Goal: Find specific page/section: Find specific page/section

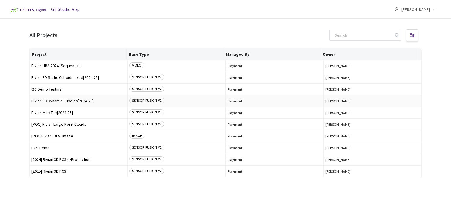
click at [70, 101] on span "Rivian 3D Dynamic Cuboids[2024-25]" at bounding box center [78, 101] width 94 height 4
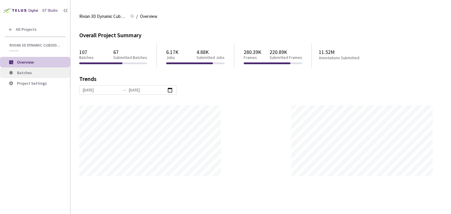
click at [39, 69] on li "Batches" at bounding box center [35, 72] width 70 height 11
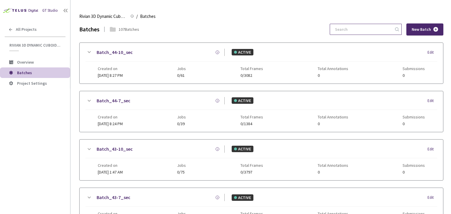
click at [377, 28] on input at bounding box center [362, 29] width 63 height 11
click at [354, 30] on input "25" at bounding box center [362, 29] width 63 height 11
type input "25-"
drag, startPoint x: 354, startPoint y: 30, endPoint x: 325, endPoint y: 33, distance: 30.1
click at [325, 33] on div "Batches 94 Batches 25- New Batch" at bounding box center [261, 29] width 364 height 12
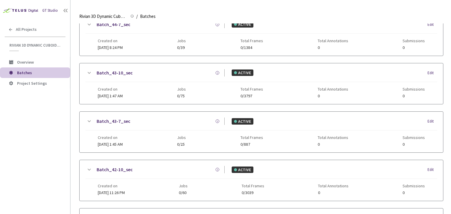
scroll to position [189, 0]
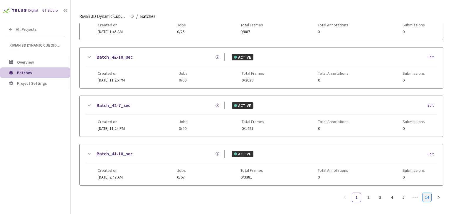
type input "25-"
click at [427, 196] on link "14" at bounding box center [426, 197] width 9 height 9
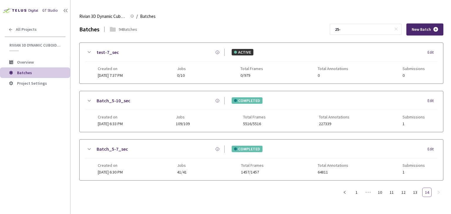
scroll to position [0, 0]
click at [408, 193] on ul "1 ••• 10 11 12 13 14" at bounding box center [391, 192] width 103 height 9
click at [412, 192] on link "13" at bounding box center [415, 192] width 9 height 9
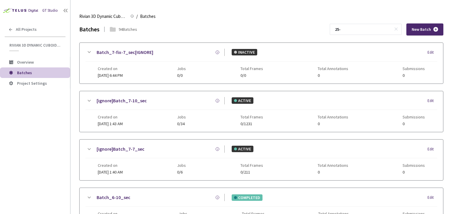
click at [407, 192] on div "Batch_6-10_sec COMPLETED Edit Created on 14 Jan, 2025 at 12:15 AM Jobs 99/99 To…" at bounding box center [261, 208] width 363 height 41
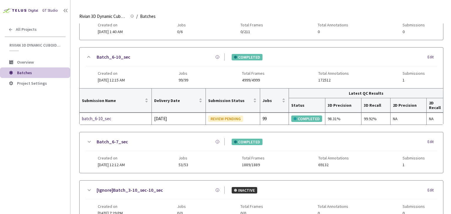
scroll to position [88, 0]
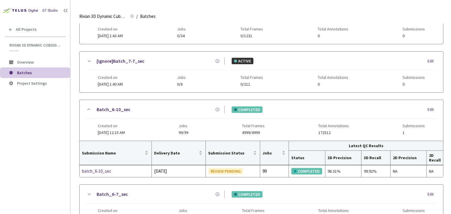
click at [358, 111] on div "COMPLETED Edit" at bounding box center [330, 110] width 212 height 6
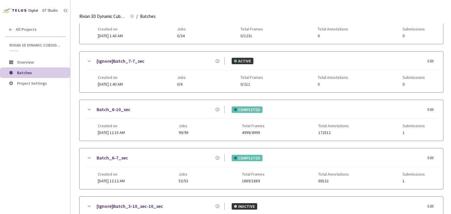
scroll to position [189, 0]
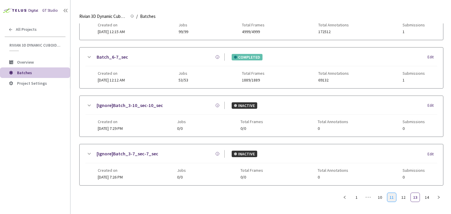
click at [390, 198] on link "11" at bounding box center [391, 197] width 9 height 9
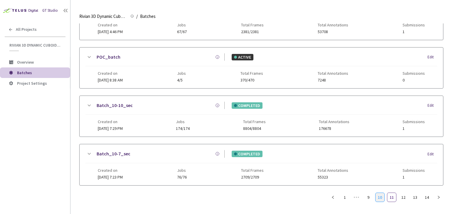
click at [382, 197] on link "10" at bounding box center [379, 197] width 9 height 9
click at [366, 196] on link "9" at bounding box center [368, 197] width 9 height 9
click at [360, 197] on link "7" at bounding box center [356, 197] width 9 height 9
click at [367, 196] on link "6" at bounding box center [368, 197] width 9 height 9
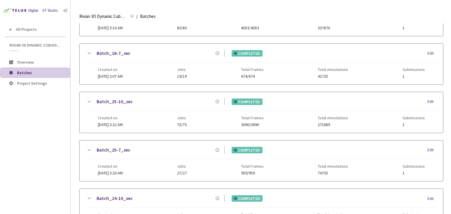
scroll to position [130, 0]
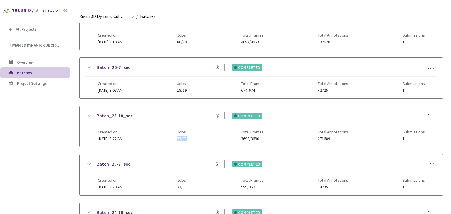
drag, startPoint x: 186, startPoint y: 140, endPoint x: 209, endPoint y: 137, distance: 22.8
click at [209, 137] on div "Created on 14 Jun, 2025 at 3:22 AM Jobs 73/73 Total Frames 3690/3690 Total Anno…" at bounding box center [261, 133] width 327 height 16
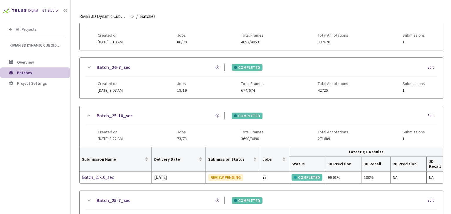
click at [203, 119] on div "Batch_25-10_sec COMPLETED Edit" at bounding box center [261, 118] width 352 height 13
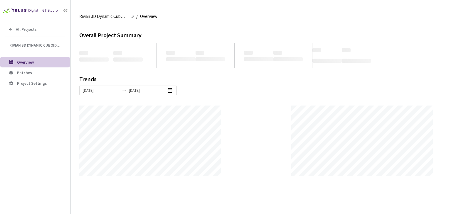
scroll to position [214, 451]
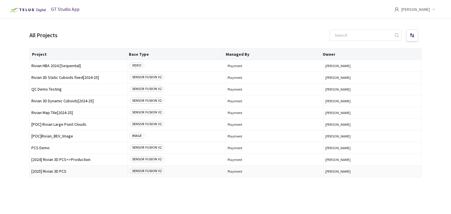
click at [51, 169] on span "[2025] Rivian 3D PCS" at bounding box center [78, 171] width 94 height 4
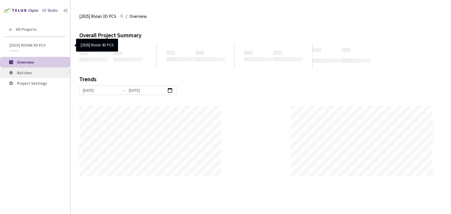
scroll to position [214, 451]
click at [30, 72] on span "Batches" at bounding box center [24, 72] width 15 height 5
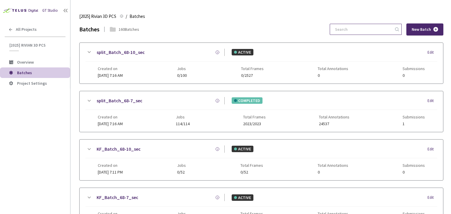
click at [363, 33] on input at bounding box center [362, 29] width 63 height 11
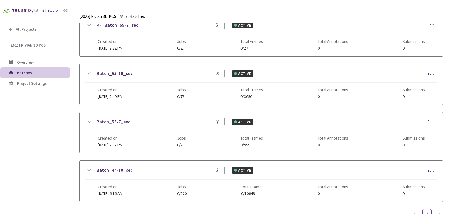
scroll to position [160, 0]
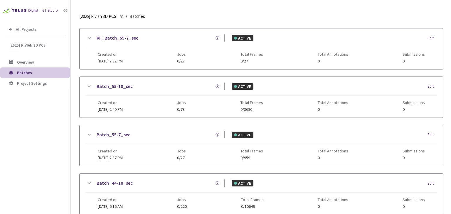
type input "55-"
